Goal: Transaction & Acquisition: Purchase product/service

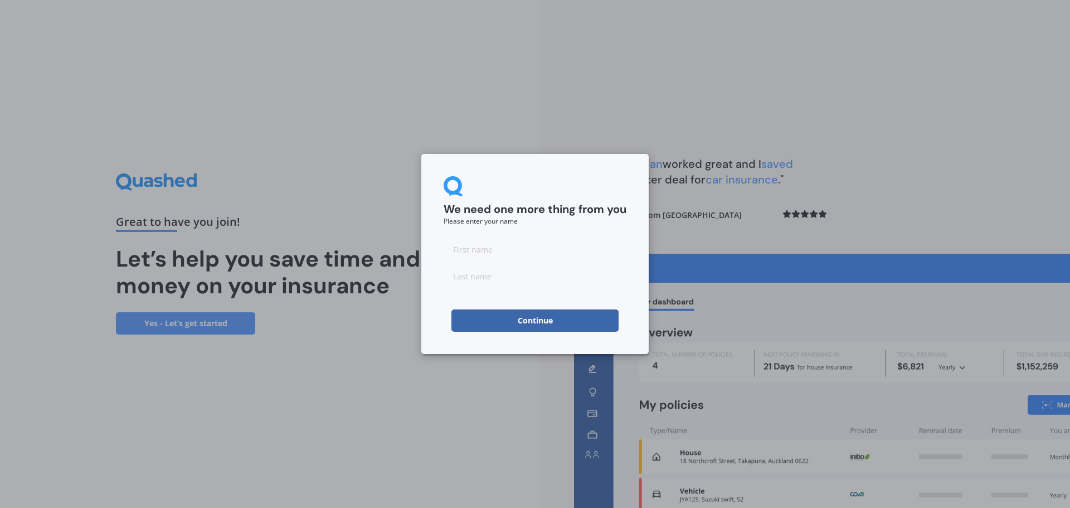
click at [488, 250] on input at bounding box center [535, 249] width 183 height 22
type input "Chloe"
click at [495, 282] on input at bounding box center [535, 276] width 183 height 22
type input "Haddon"
click at [508, 321] on button "Continue" at bounding box center [535, 320] width 167 height 22
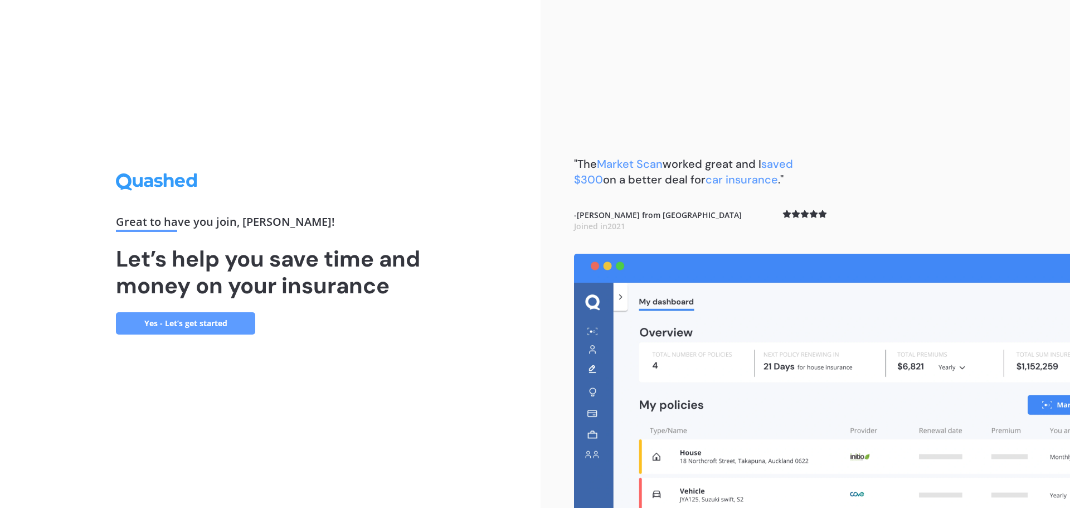
click at [193, 323] on link "Yes - Let’s get started" at bounding box center [185, 323] width 139 height 22
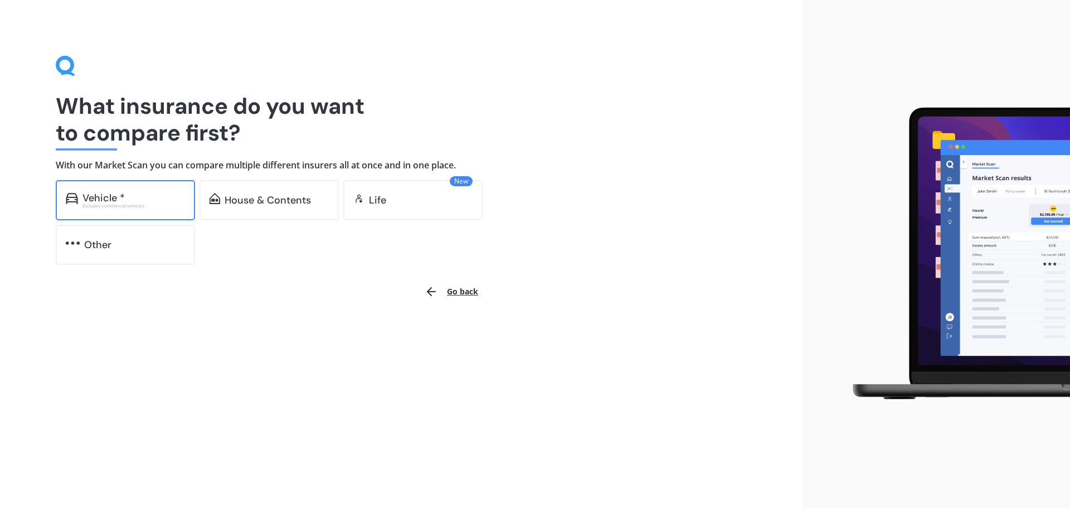
click at [159, 201] on div "Vehicle *" at bounding box center [134, 197] width 103 height 11
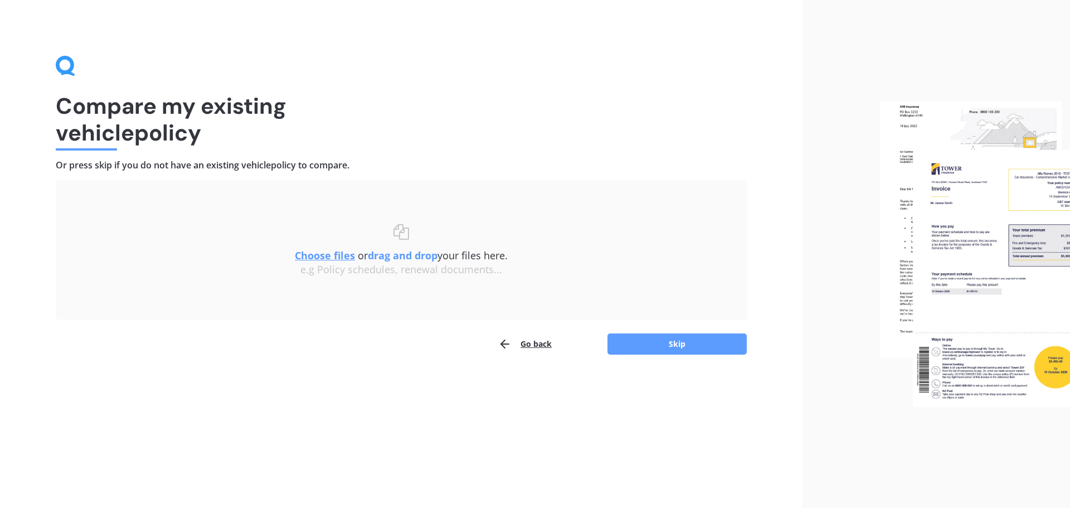
click at [530, 345] on button "Go back" at bounding box center [525, 344] width 54 height 22
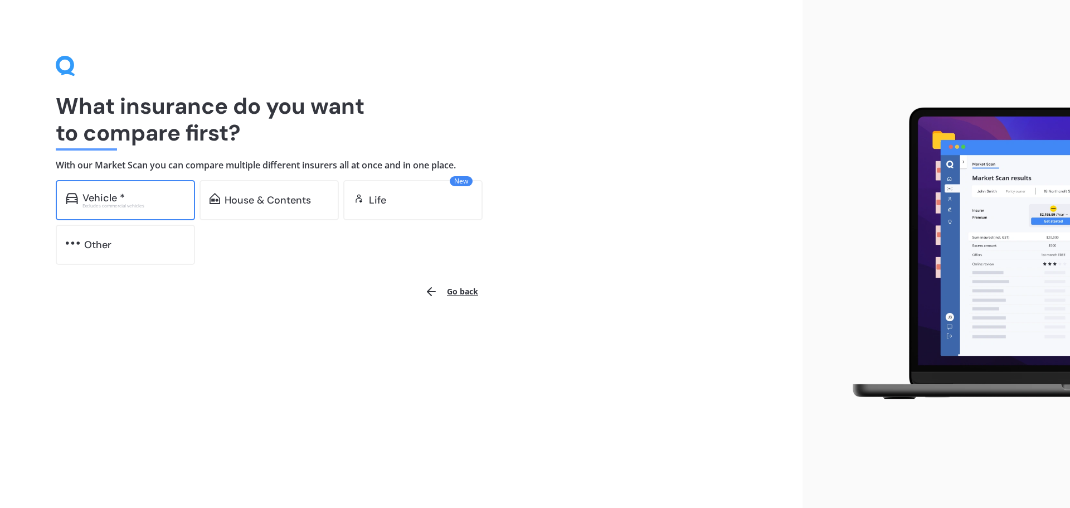
click at [141, 202] on div "Vehicle *" at bounding box center [134, 197] width 103 height 11
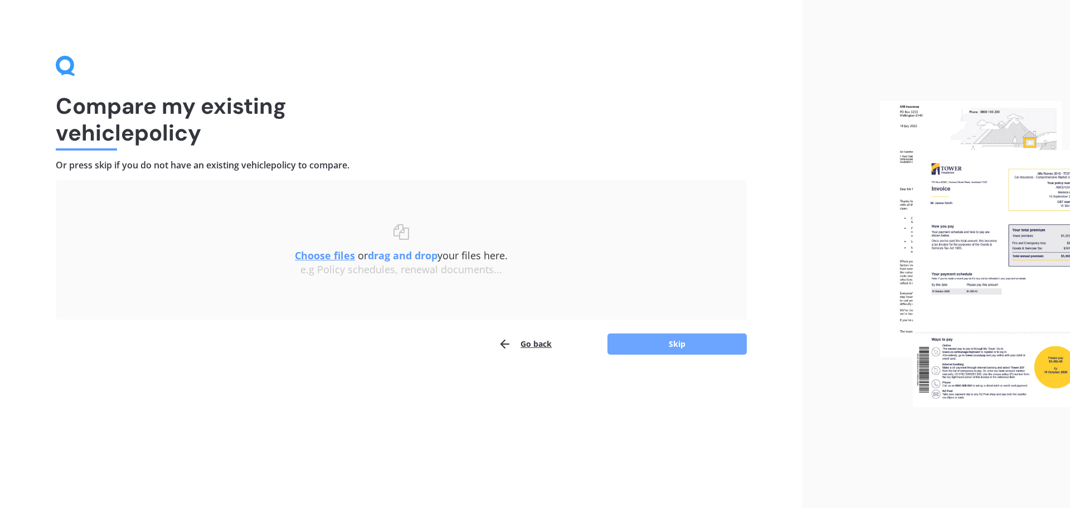
click at [710, 342] on button "Skip" at bounding box center [677, 343] width 139 height 21
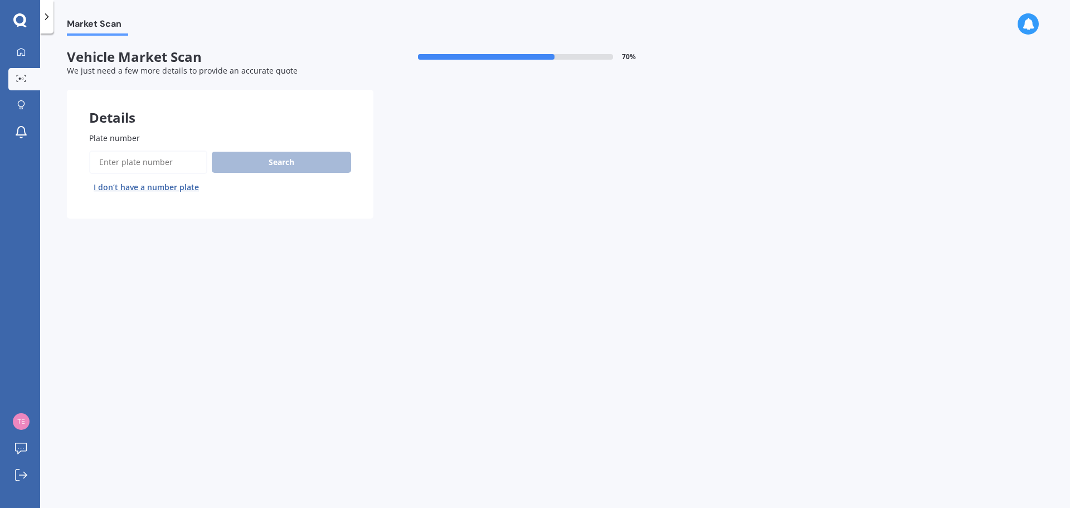
click at [161, 188] on button "I don’t have a number plate" at bounding box center [146, 187] width 114 height 18
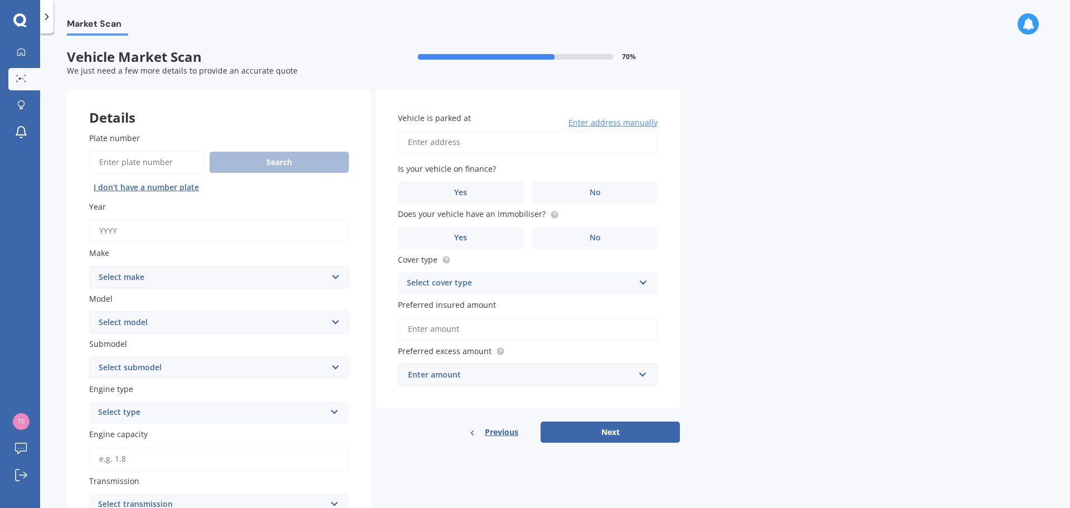
click at [174, 230] on input "Year" at bounding box center [219, 230] width 260 height 23
type input "2025"
click at [298, 275] on select "Select make AC ALFA ROMEO ASTON MARTIN AUDI AUSTIN BEDFORD Bentley BMW BYD CADI…" at bounding box center [219, 277] width 260 height 22
select select "JAC"
click at [89, 266] on select "Select make AC ALFA ROMEO ASTON MARTIN AUDI AUSTIN BEDFORD Bentley BMW BYD CADI…" at bounding box center [219, 277] width 260 height 22
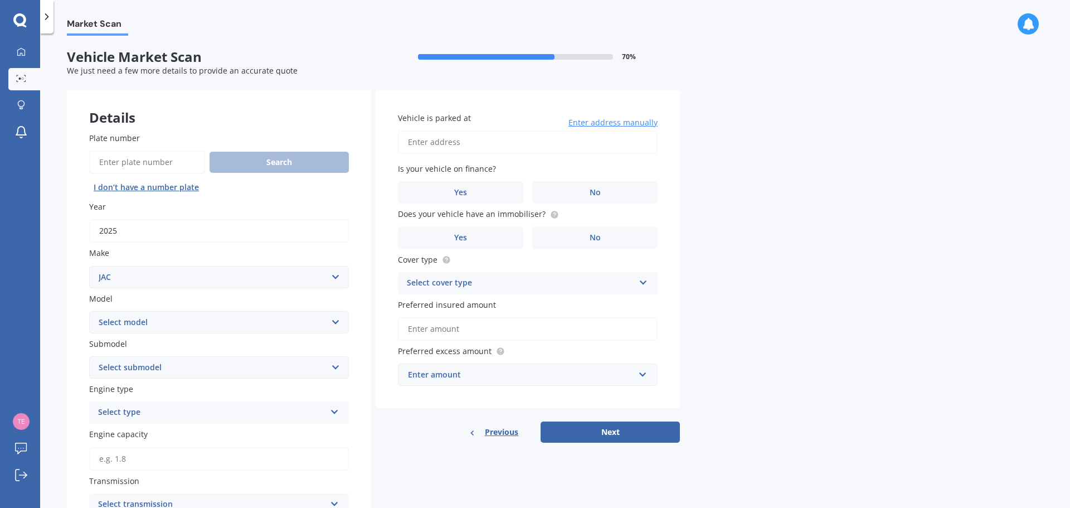
click at [284, 318] on select "Select model L series N series SPV X 200" at bounding box center [219, 322] width 260 height 22
select select "L SERIES"
click at [89, 311] on select "Select model L series N series SPV X 200" at bounding box center [219, 322] width 260 height 22
click at [263, 372] on select "Select submodel (All)" at bounding box center [219, 367] width 260 height 22
click at [260, 374] on select "Select submodel (All)" at bounding box center [219, 367] width 260 height 22
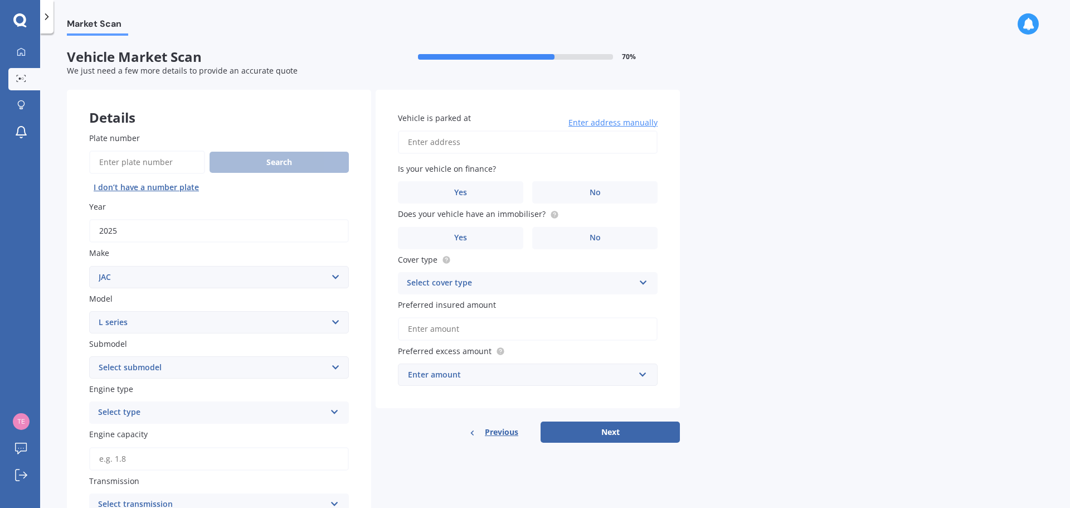
click at [260, 374] on select "Select submodel (All)" at bounding box center [219, 367] width 260 height 22
select select "(ALL)"
click at [89, 356] on select "Select submodel (All)" at bounding box center [219, 367] width 260 height 22
click at [243, 411] on div "Select type" at bounding box center [211, 412] width 227 height 13
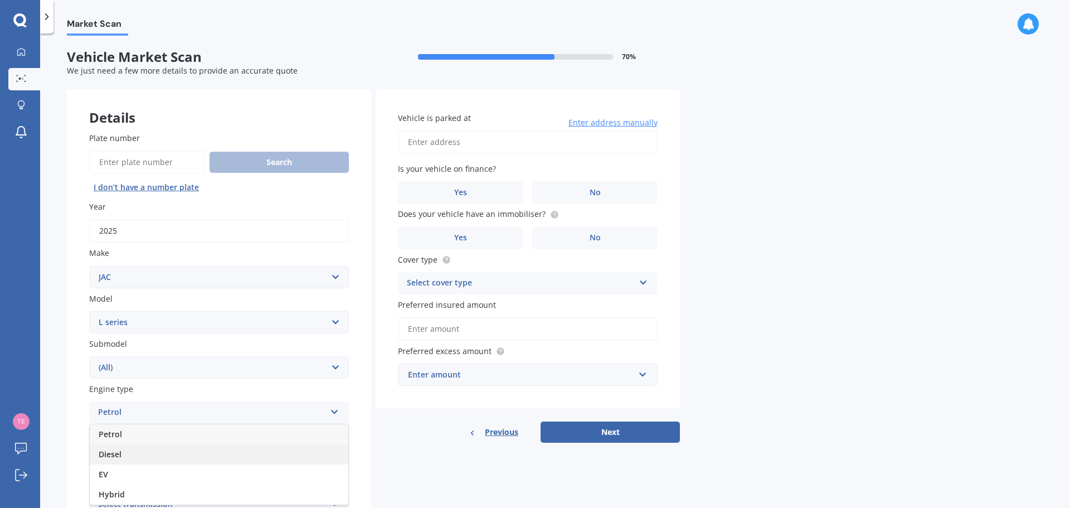
click at [202, 461] on div "Diesel" at bounding box center [219, 454] width 259 height 20
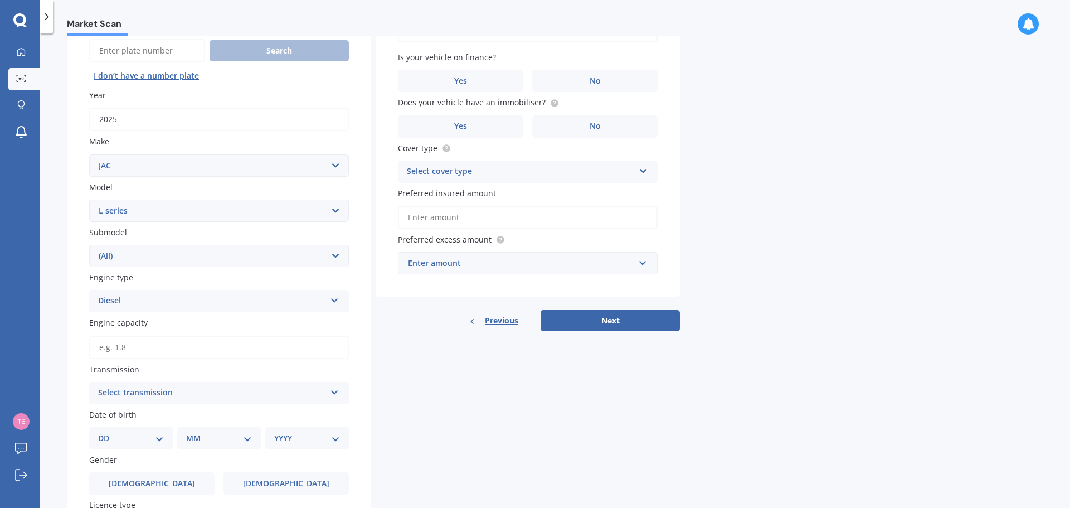
scroll to position [166, 0]
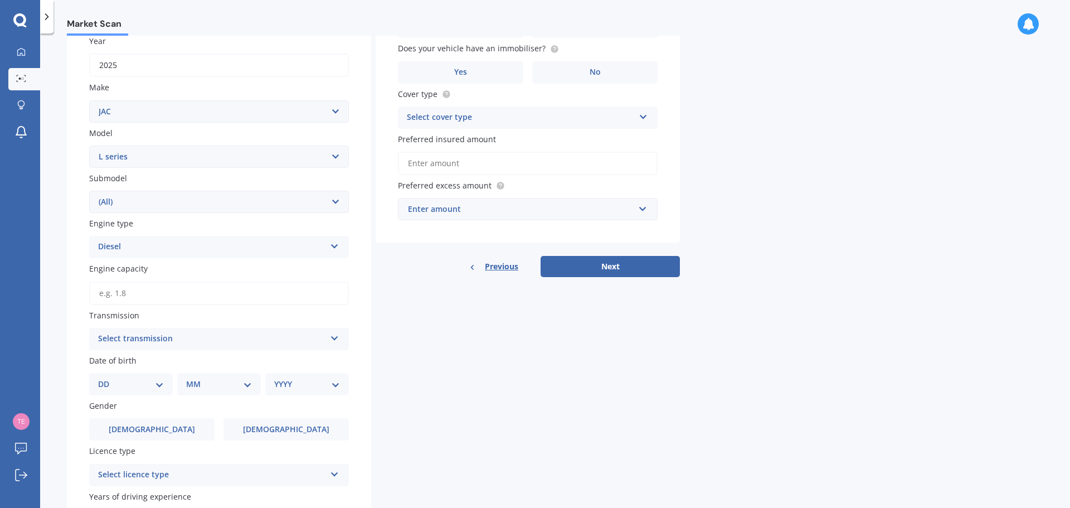
click at [159, 384] on select "DD 01 02 03 04 05 06 07 08 09 10 11 12 13 14 15 16 17 18 19 20 21 22 23 24 25 2…" at bounding box center [131, 384] width 66 height 12
select select "27"
click at [107, 378] on select "DD 01 02 03 04 05 06 07 08 09 10 11 12 13 14 15 16 17 18 19 20 21 22 23 24 25 2…" at bounding box center [131, 384] width 66 height 12
click at [211, 382] on select "MM 01 02 03 04 05 06 07 08 09 10 11 12" at bounding box center [221, 384] width 61 height 12
select select "01"
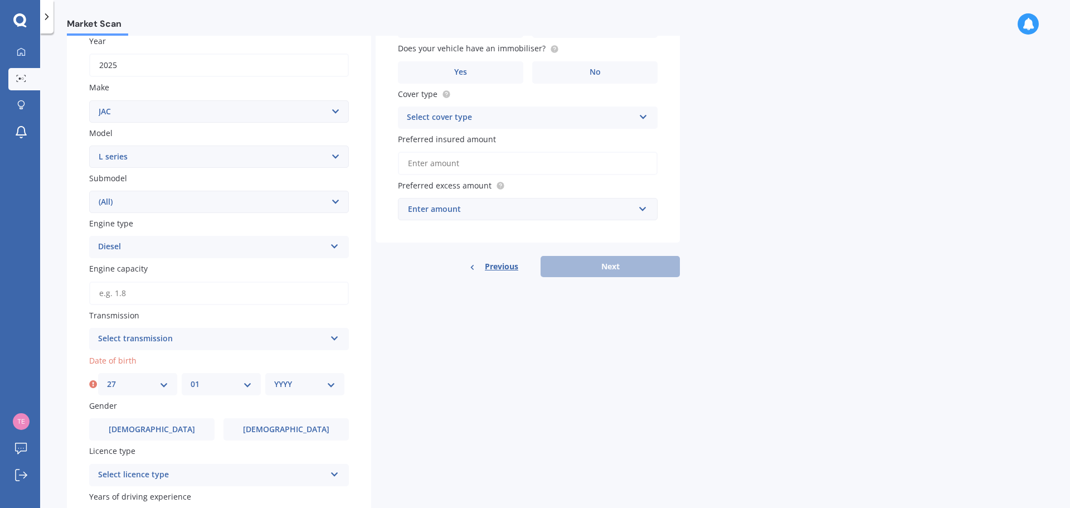
click at [191, 378] on select "MM 01 02 03 04 05 06 07 08 09 10 11 12" at bounding box center [221, 384] width 61 height 12
click at [301, 385] on select "YYYY 2025 2024 2023 2022 2021 2020 2019 2018 2017 2016 2015 2014 2013 2012 2011…" at bounding box center [304, 384] width 61 height 12
select select "2006"
click at [274, 378] on select "YYYY 2025 2024 2023 2022 2021 2020 2019 2018 2017 2016 2015 2014 2013 2012 2011…" at bounding box center [304, 384] width 61 height 12
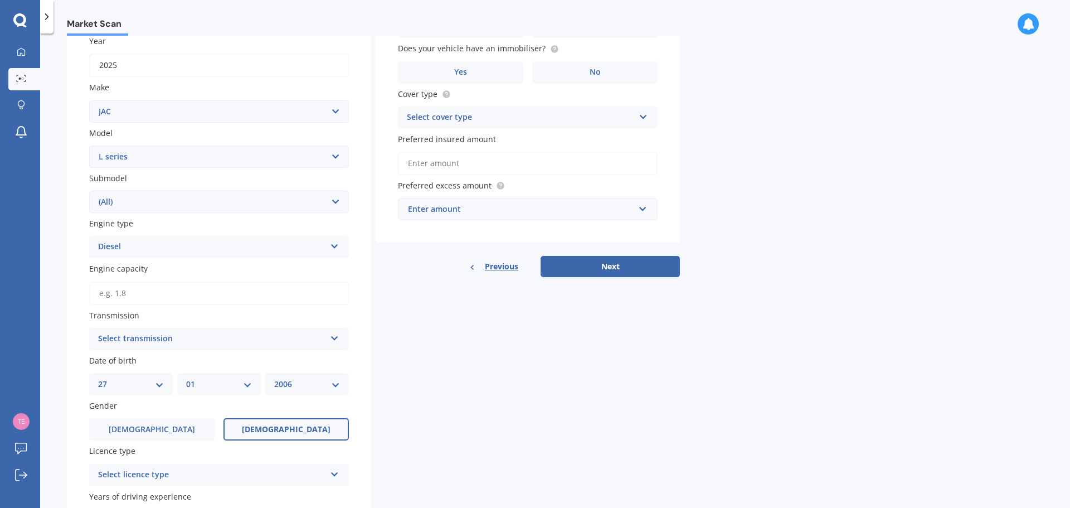
click at [274, 433] on span "Female" at bounding box center [286, 429] width 89 height 9
click at [0, 0] on input "Female" at bounding box center [0, 0] width 0 height 0
click at [276, 474] on div "Select licence type" at bounding box center [211, 474] width 227 height 13
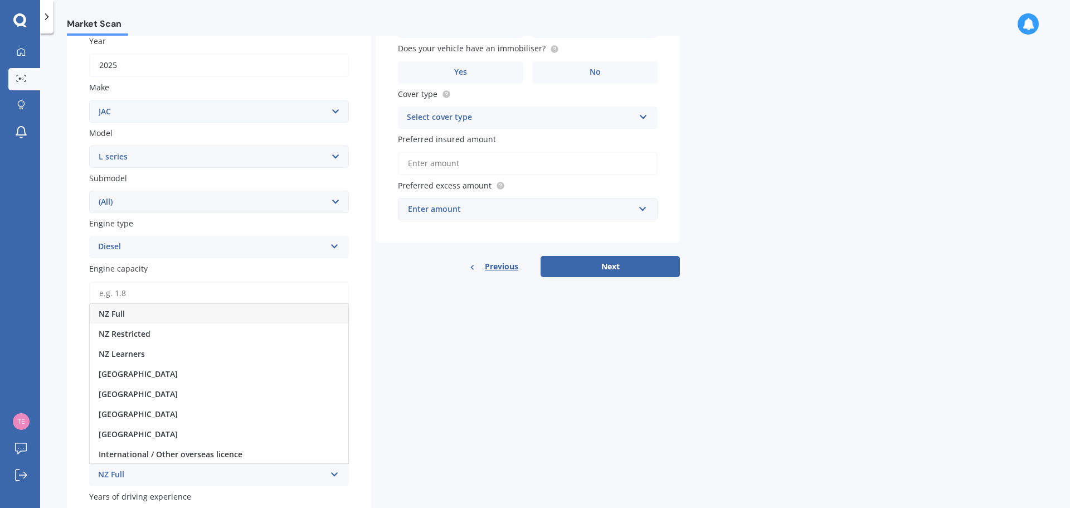
click at [130, 314] on div "NZ Full" at bounding box center [219, 314] width 259 height 20
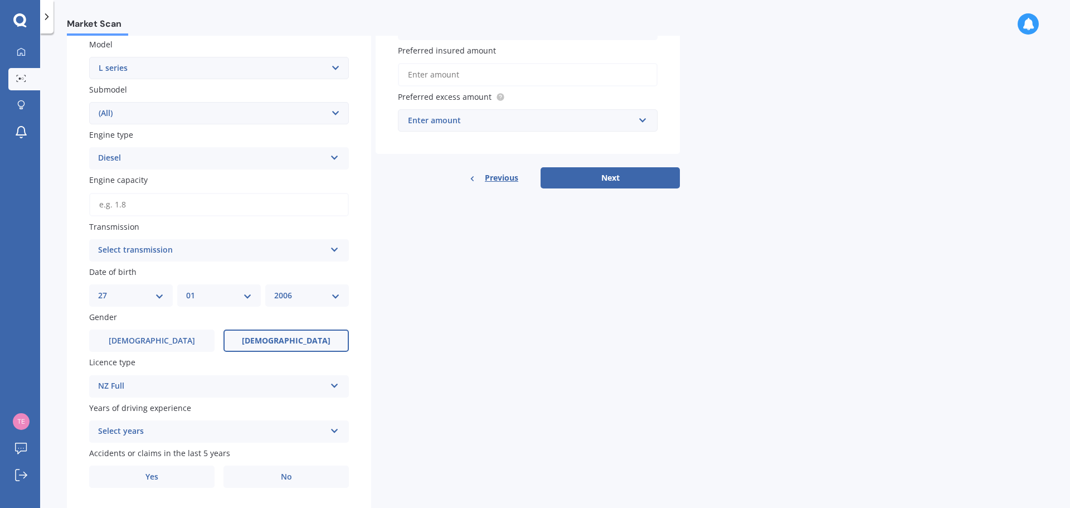
scroll to position [285, 0]
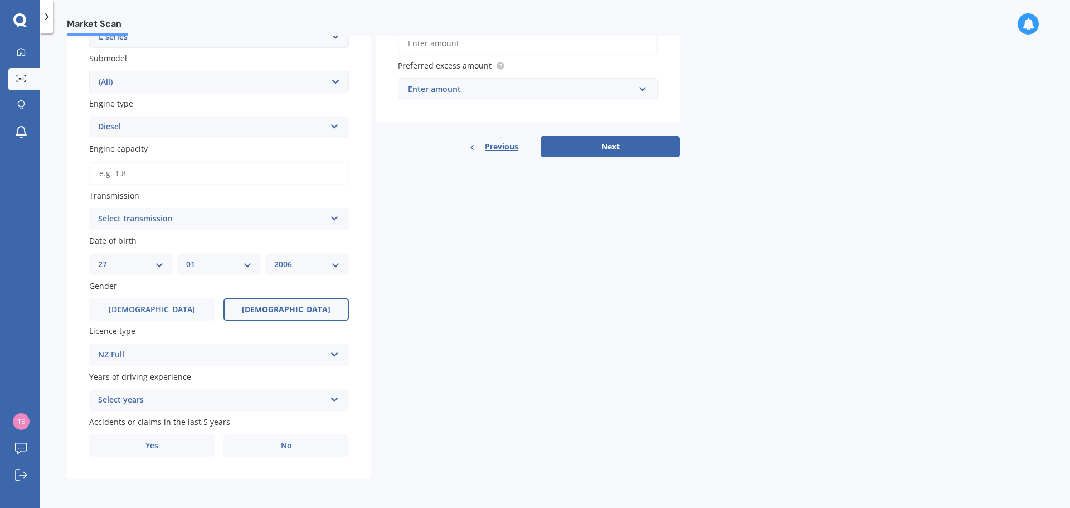
click at [332, 396] on icon at bounding box center [334, 398] width 9 height 8
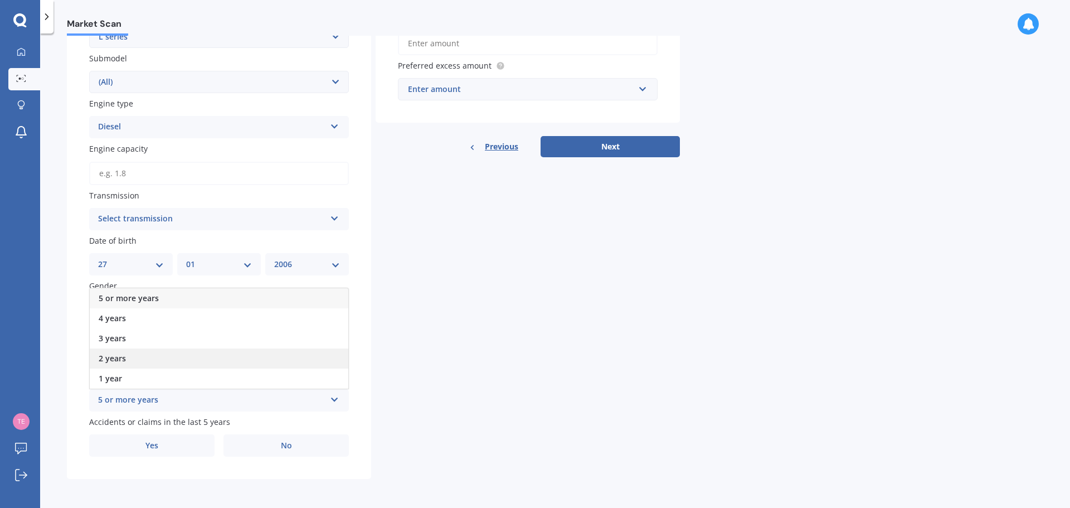
click at [317, 358] on div "2 years" at bounding box center [219, 358] width 259 height 20
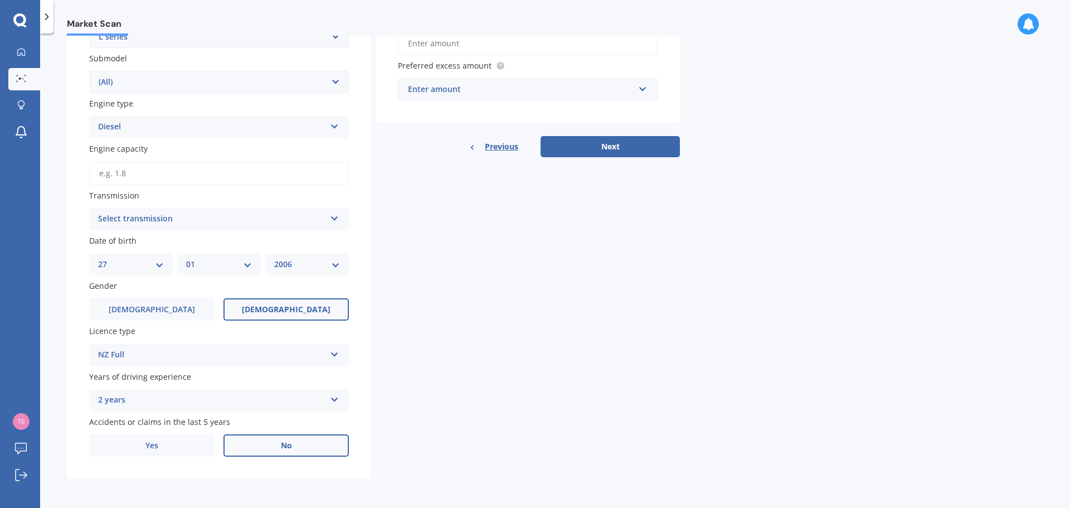
click at [267, 445] on label "No" at bounding box center [286, 445] width 125 height 22
click at [0, 0] on input "No" at bounding box center [0, 0] width 0 height 0
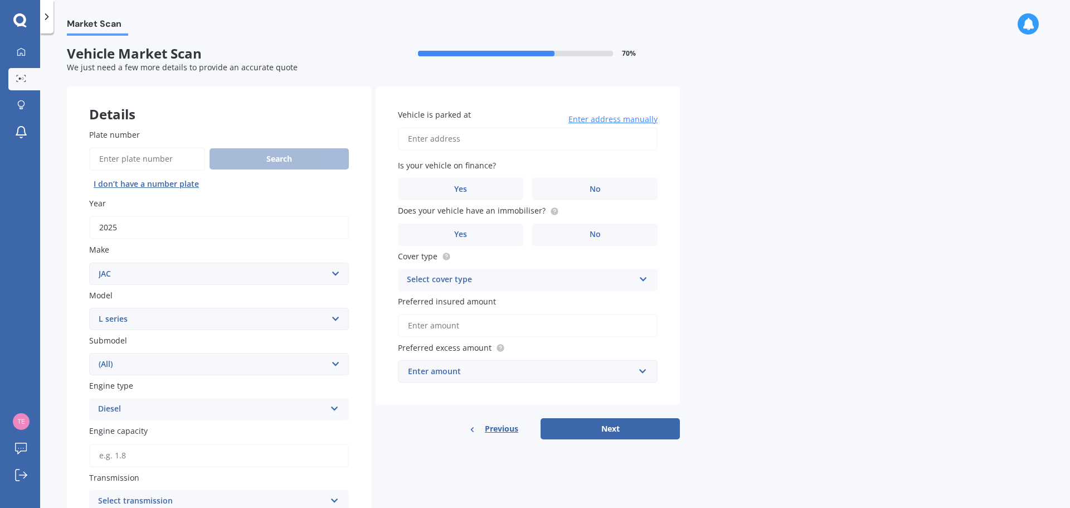
scroll to position [0, 0]
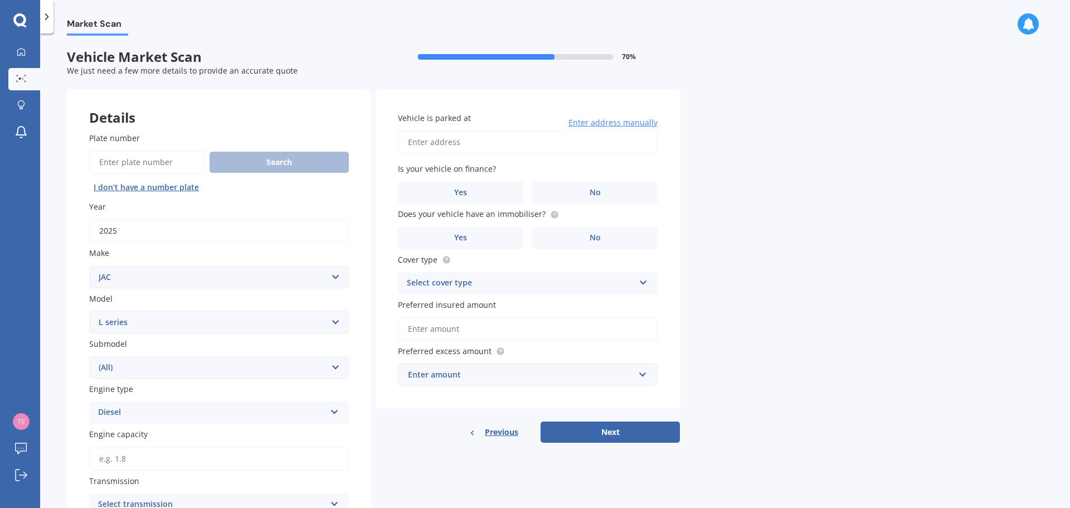
click at [473, 143] on input "Vehicle is parked at" at bounding box center [528, 141] width 260 height 23
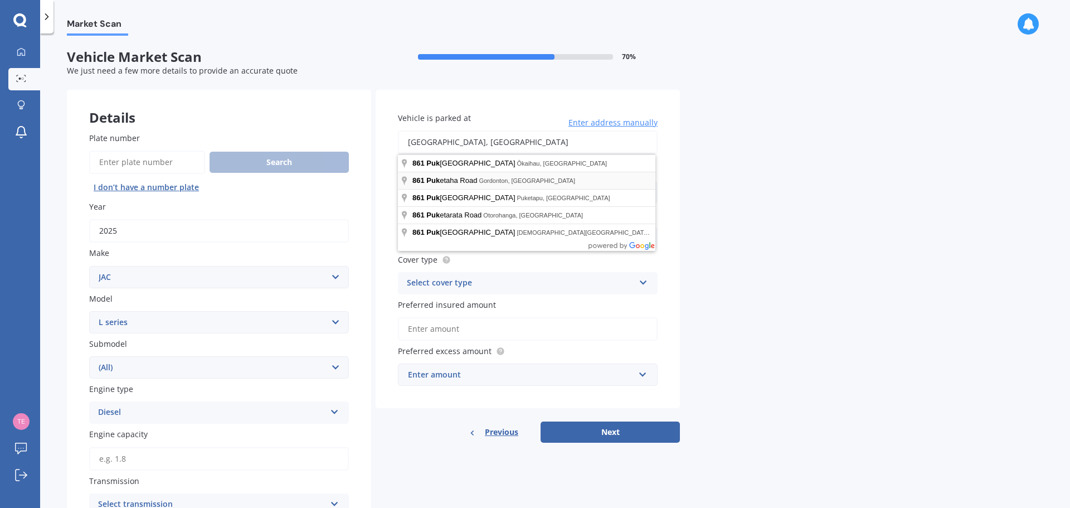
type input "861 Puketaha Road, Gordonton 3281"
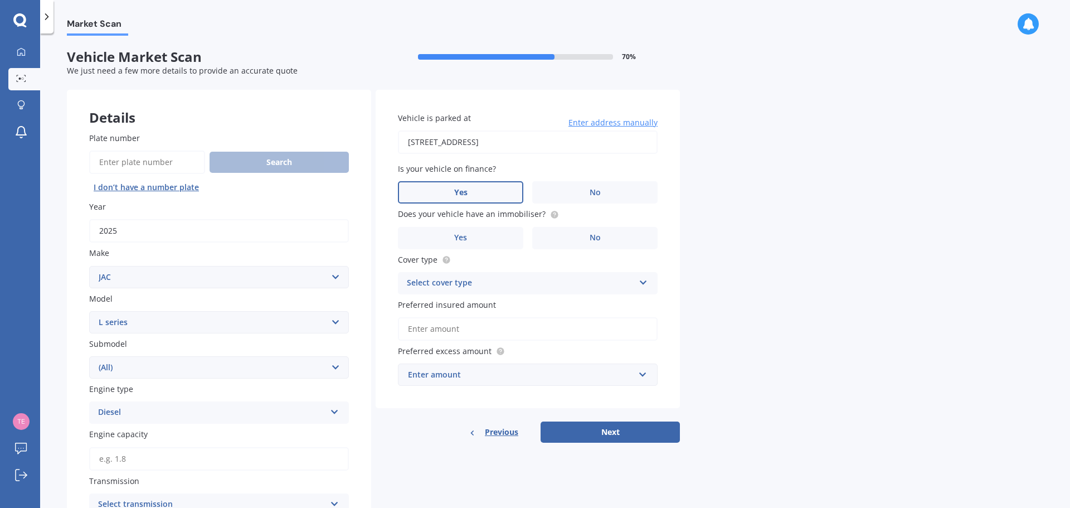
click at [481, 194] on label "Yes" at bounding box center [460, 192] width 125 height 22
click at [0, 0] on input "Yes" at bounding box center [0, 0] width 0 height 0
click at [478, 233] on label "Yes" at bounding box center [460, 238] width 125 height 22
click at [0, 0] on input "Yes" at bounding box center [0, 0] width 0 height 0
click at [494, 284] on div "Select cover type" at bounding box center [520, 283] width 227 height 13
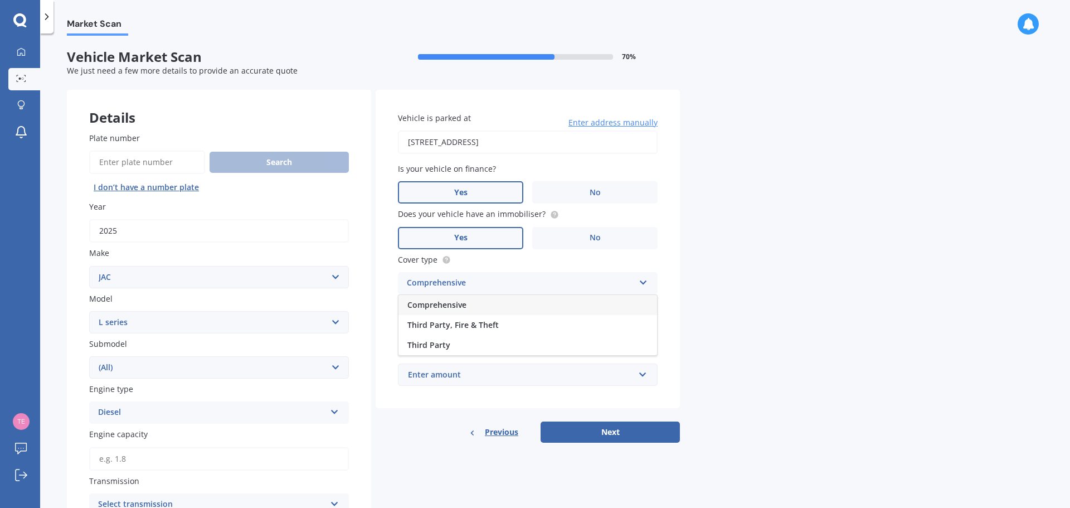
click at [485, 300] on div "Comprehensive" at bounding box center [528, 305] width 259 height 20
click at [504, 331] on input "Preferred insured amount" at bounding box center [528, 328] width 260 height 23
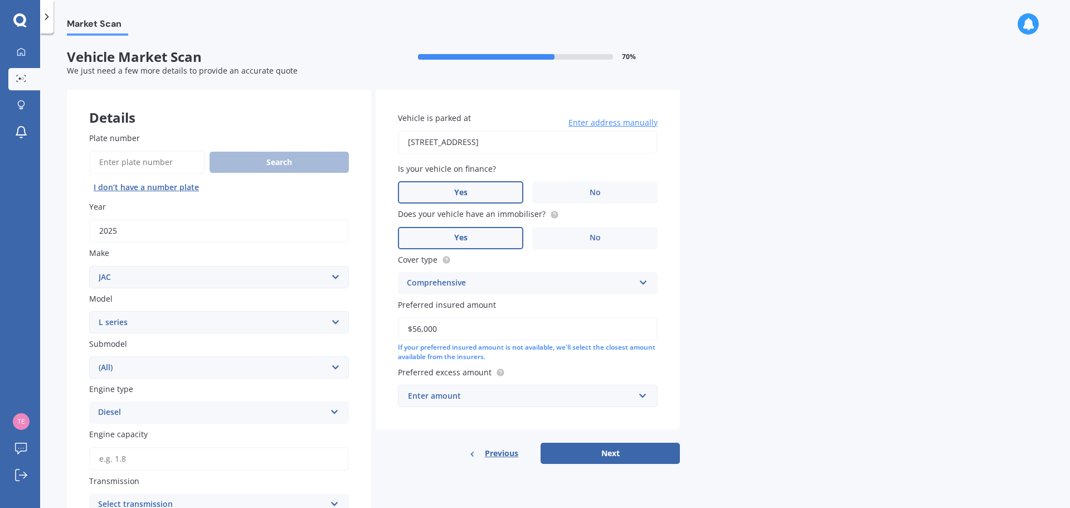
type input "$56,000"
click at [515, 386] on input "text" at bounding box center [524, 395] width 250 height 21
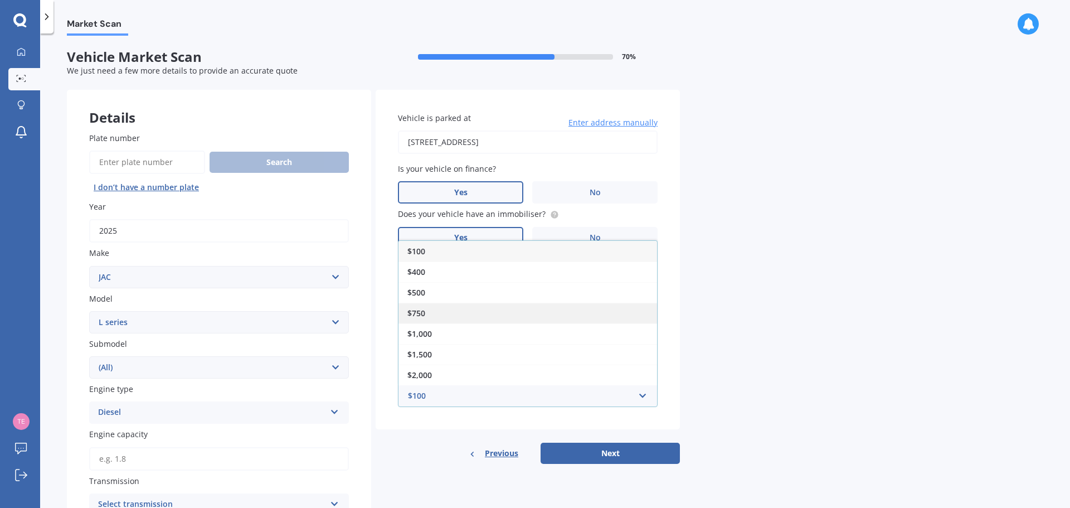
click at [483, 318] on div "$750" at bounding box center [528, 313] width 259 height 21
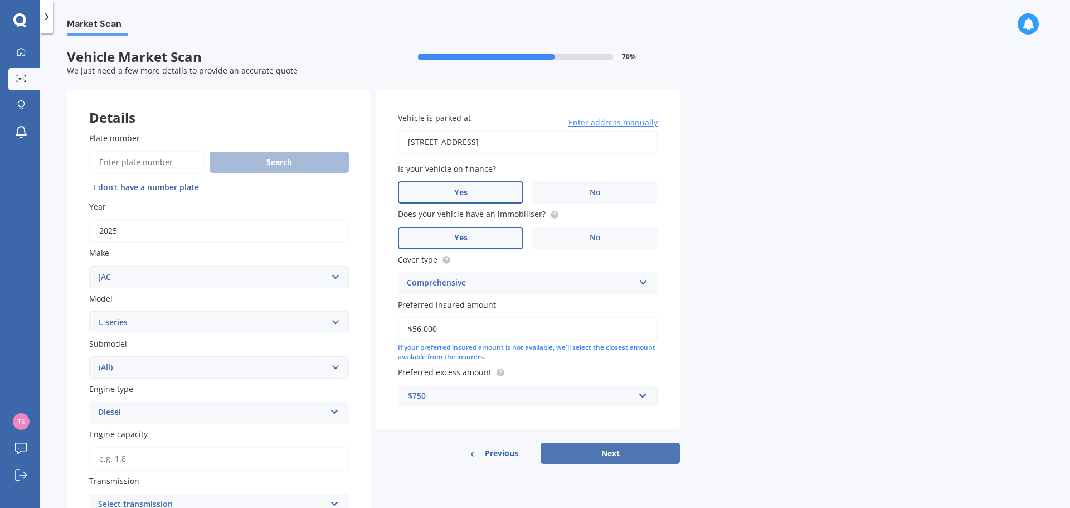
click at [579, 449] on button "Next" at bounding box center [610, 453] width 139 height 21
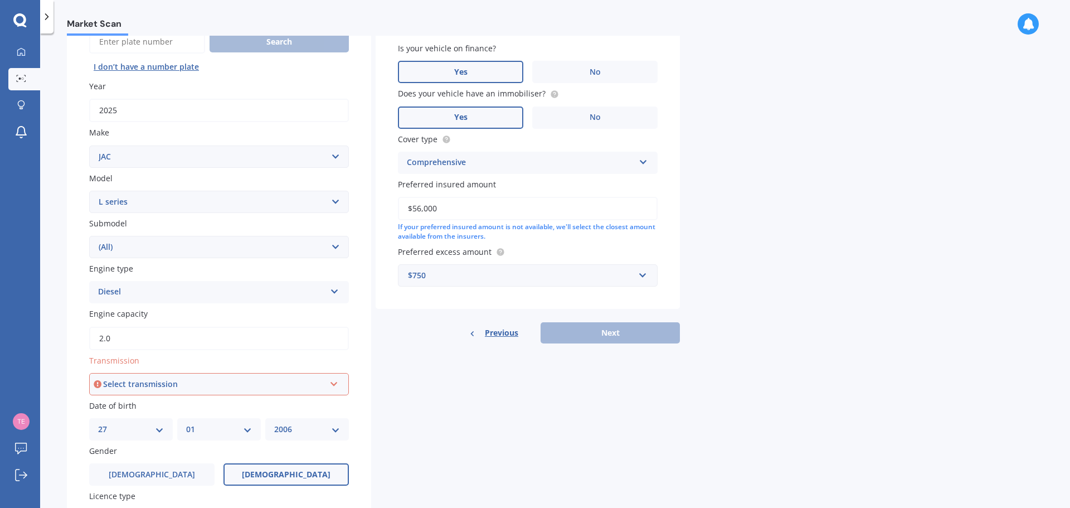
scroll to position [123, 0]
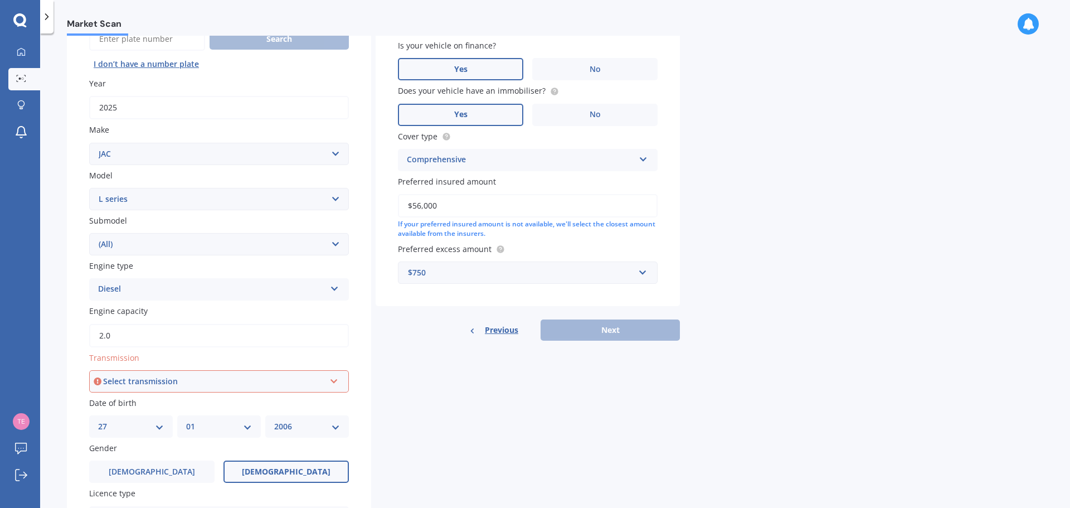
type input "2.0"
click at [216, 381] on div "Select transmission" at bounding box center [214, 381] width 222 height 12
click at [201, 408] on div "Auto" at bounding box center [219, 403] width 258 height 20
click at [627, 326] on button "Next" at bounding box center [610, 329] width 139 height 21
select select "27"
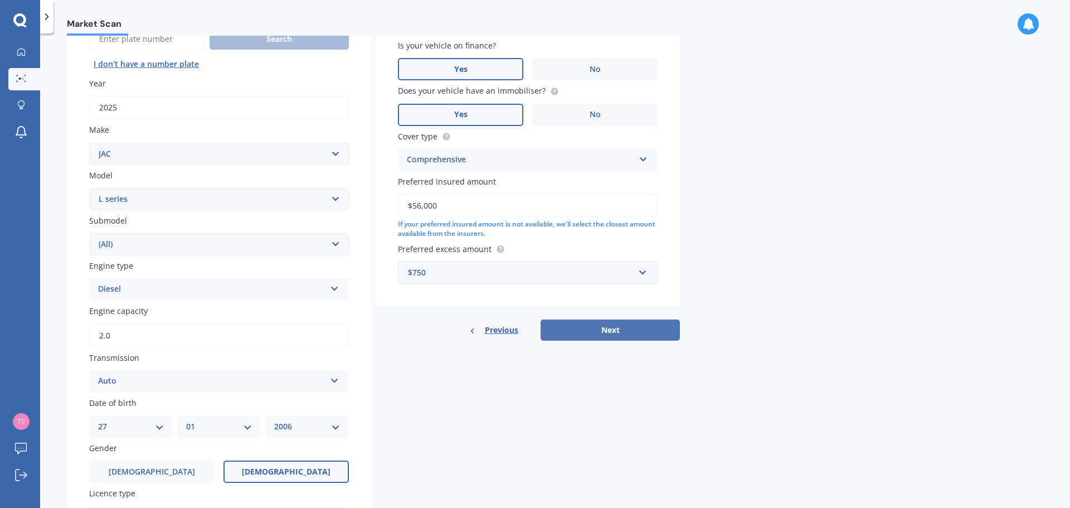
select select "01"
select select "2006"
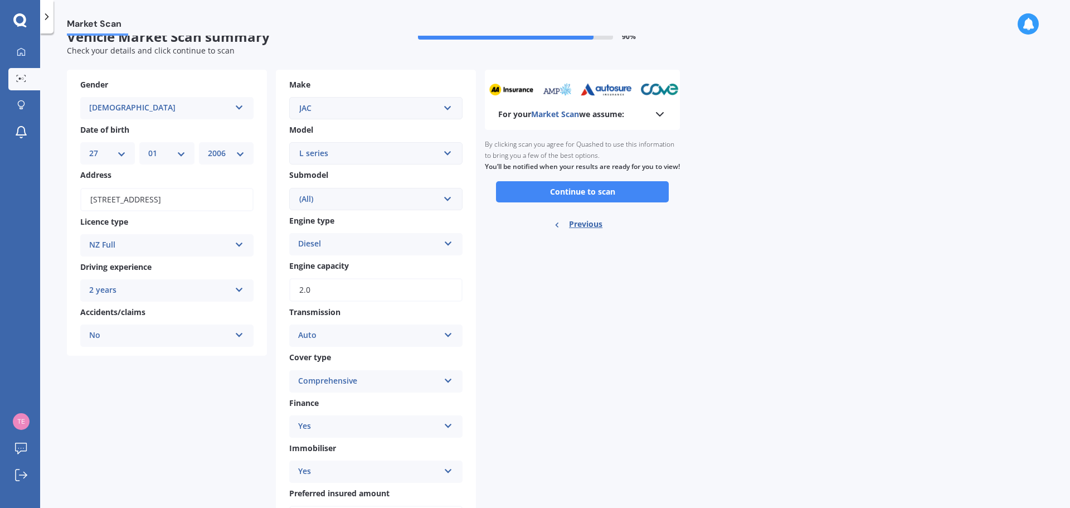
scroll to position [0, 0]
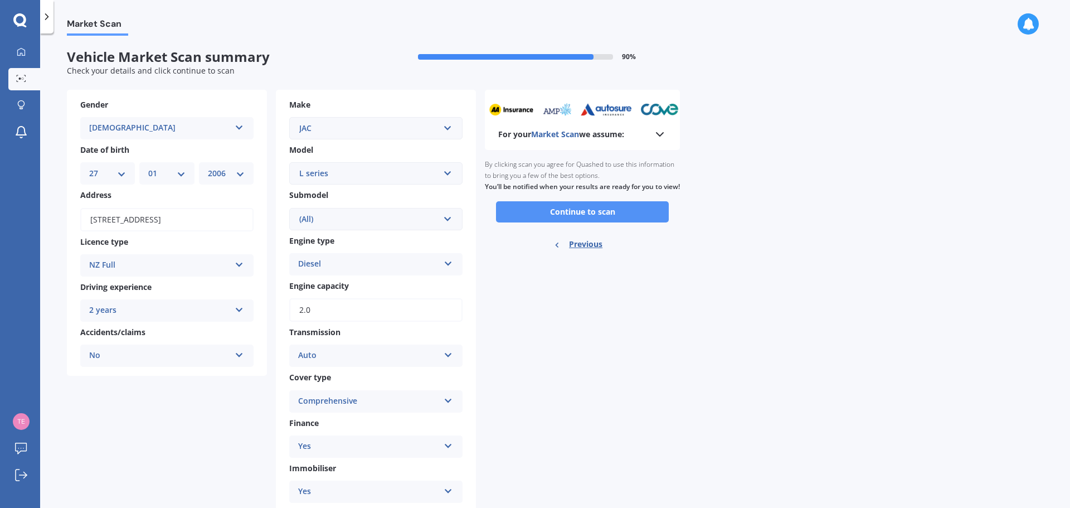
click at [604, 222] on button "Continue to scan" at bounding box center [582, 211] width 173 height 21
click at [574, 220] on button "Continue to scan" at bounding box center [582, 211] width 173 height 21
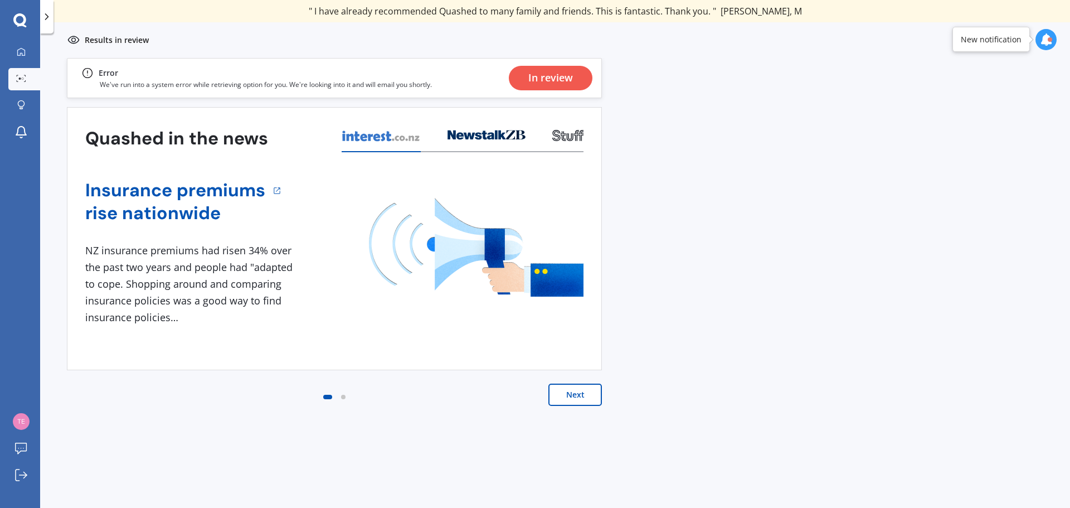
click at [575, 394] on button "Next" at bounding box center [576, 395] width 54 height 22
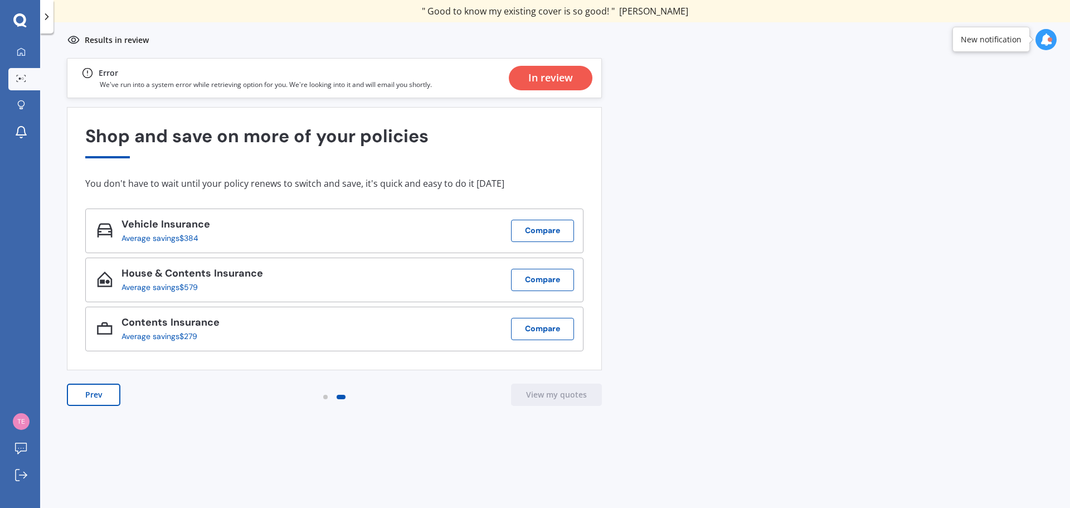
click at [90, 390] on button "Prev" at bounding box center [94, 395] width 54 height 22
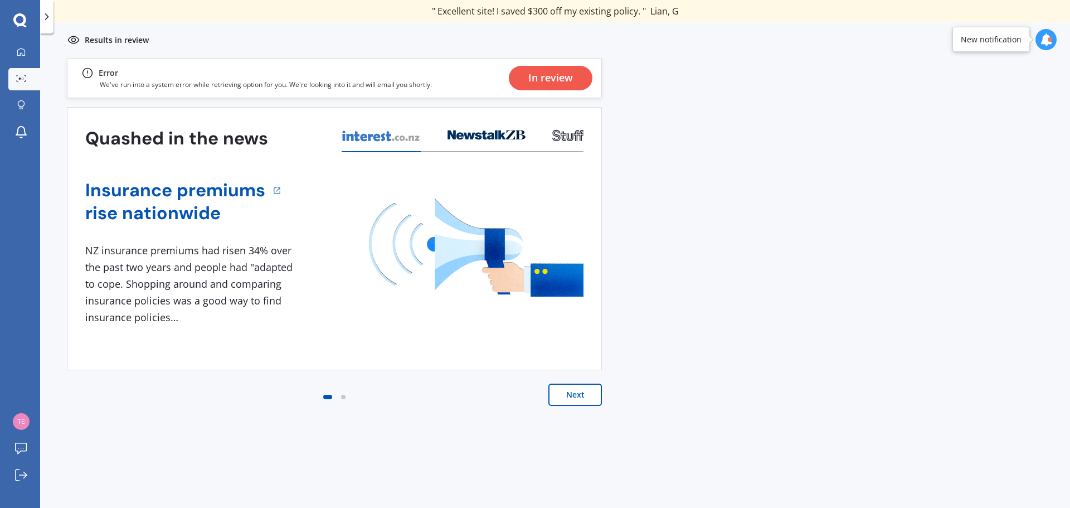
click at [119, 74] on div "Error" at bounding box center [256, 72] width 351 height 13
click at [558, 76] on div "In review" at bounding box center [551, 78] width 45 height 25
click at [1052, 35] on icon at bounding box center [1046, 39] width 12 height 12
click at [986, 98] on div "We’re looking into it." at bounding box center [957, 100] width 62 height 8
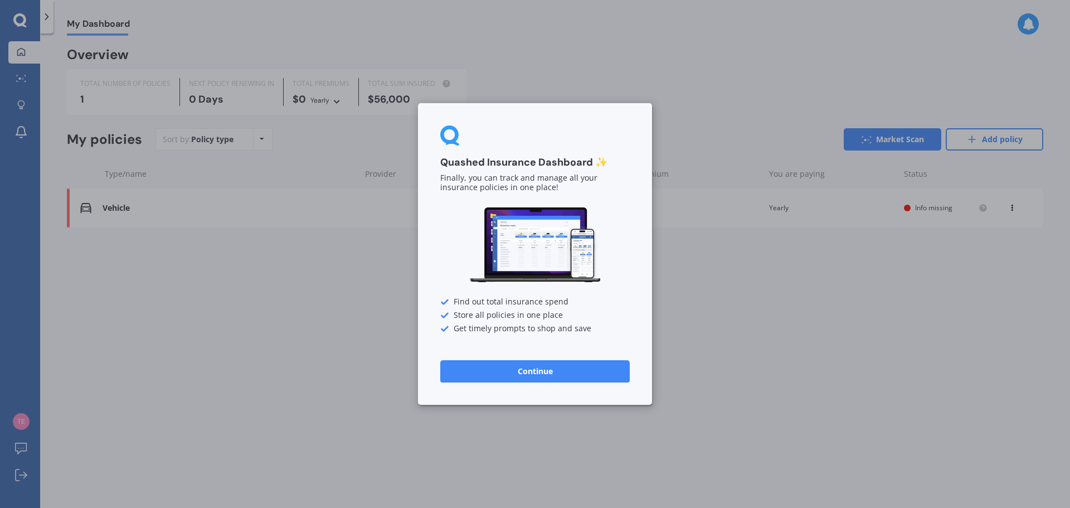
click at [561, 368] on button "Continue" at bounding box center [535, 371] width 190 height 22
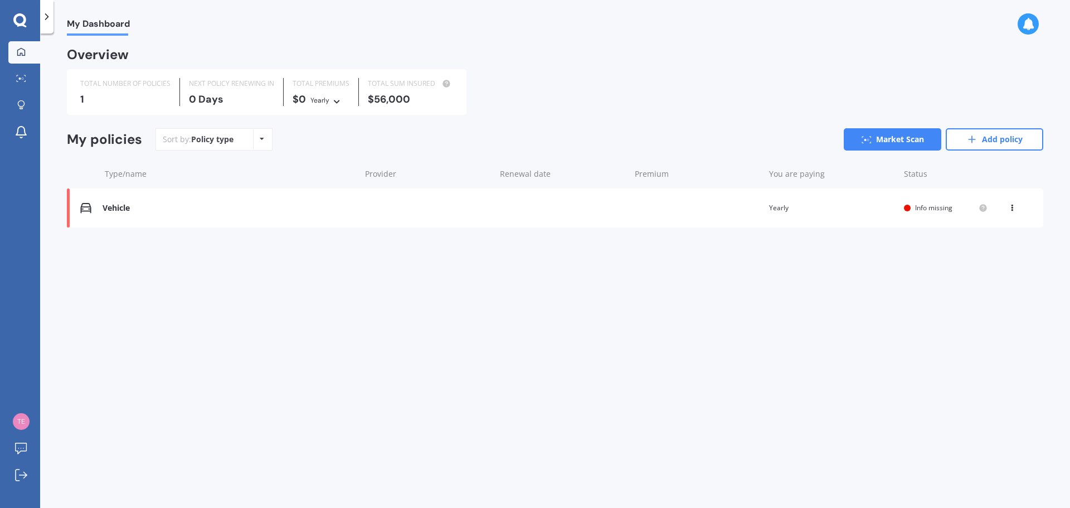
click at [927, 207] on span "Info missing" at bounding box center [933, 207] width 37 height 9
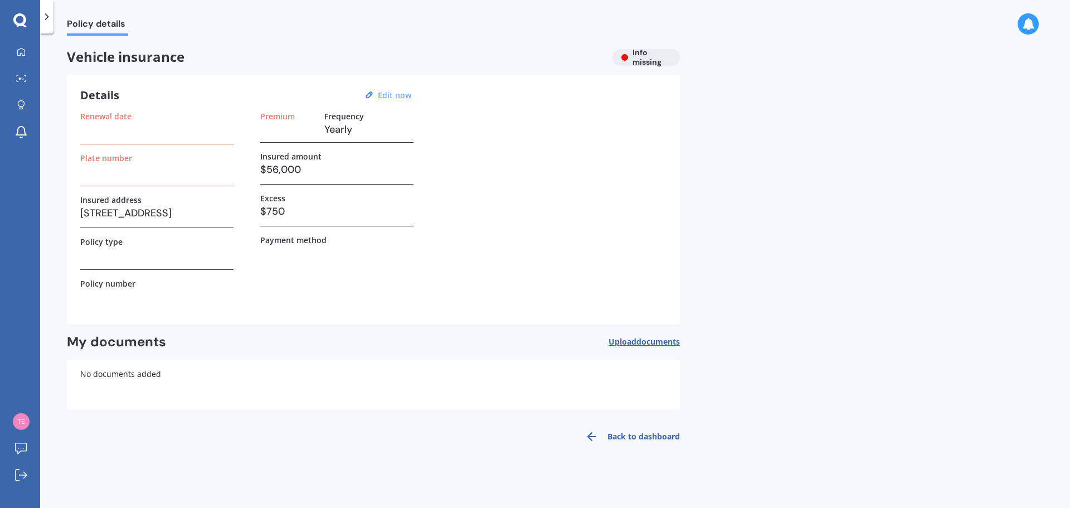
click at [402, 95] on u "Edit now" at bounding box center [394, 95] width 33 height 11
